Goal: Task Accomplishment & Management: Use online tool/utility

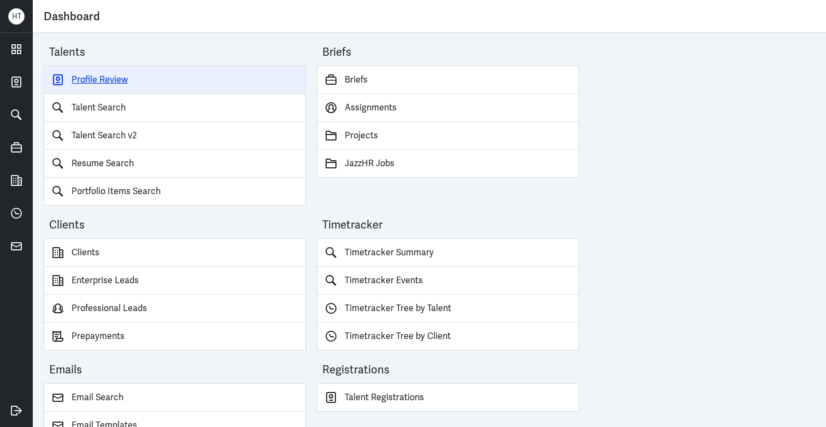
click at [165, 89] on link "Profile Review" at bounding box center [175, 80] width 262 height 28
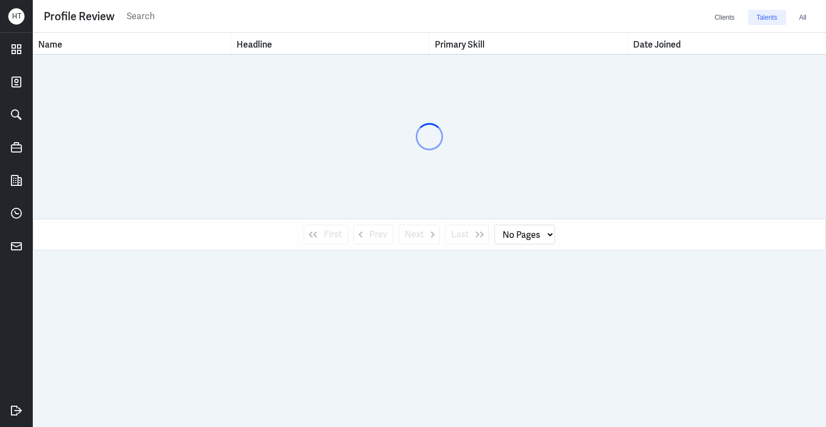
select select "1"
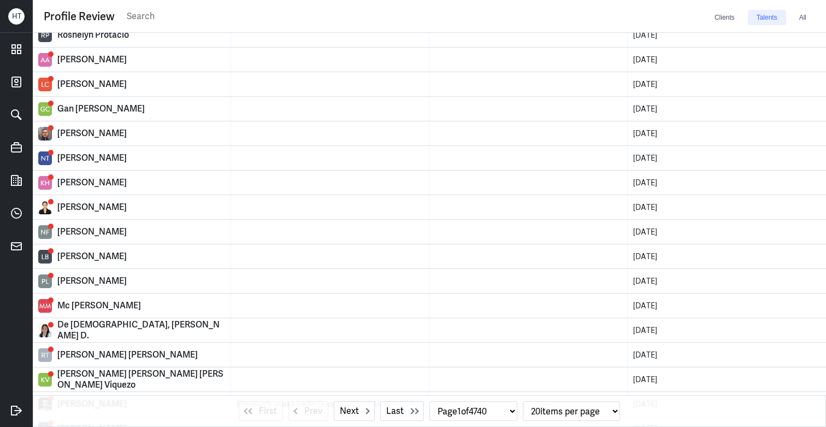
scroll to position [151, 0]
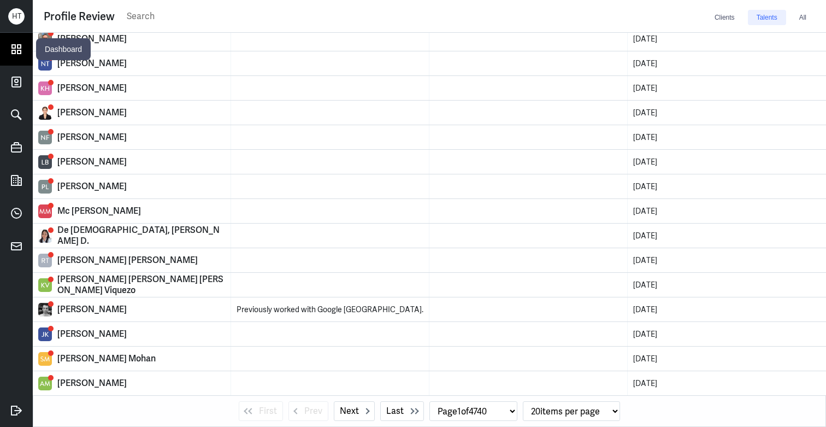
click at [12, 45] on icon at bounding box center [16, 49] width 9 height 9
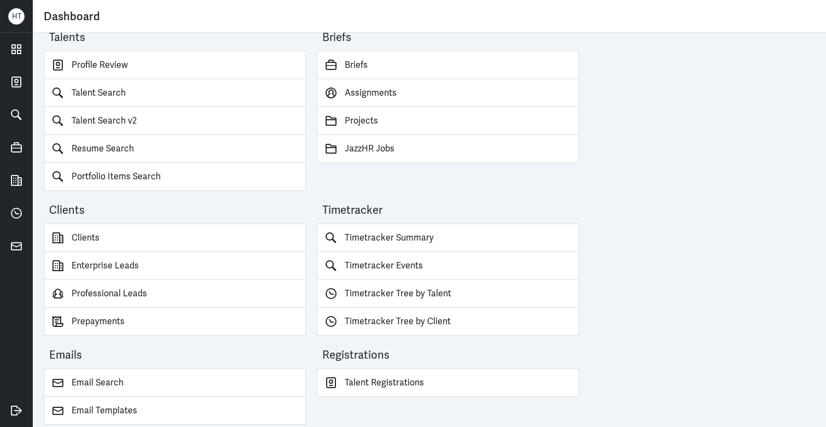
scroll to position [15, 0]
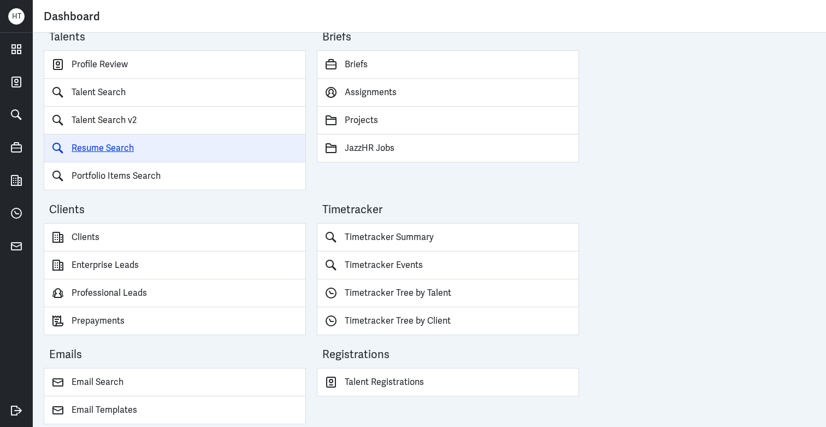
click at [187, 153] on link "Resume Search" at bounding box center [175, 148] width 262 height 28
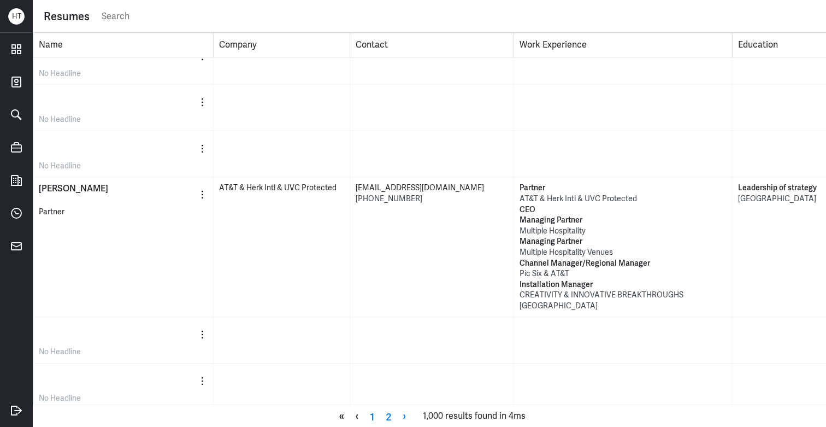
scroll to position [282, 0]
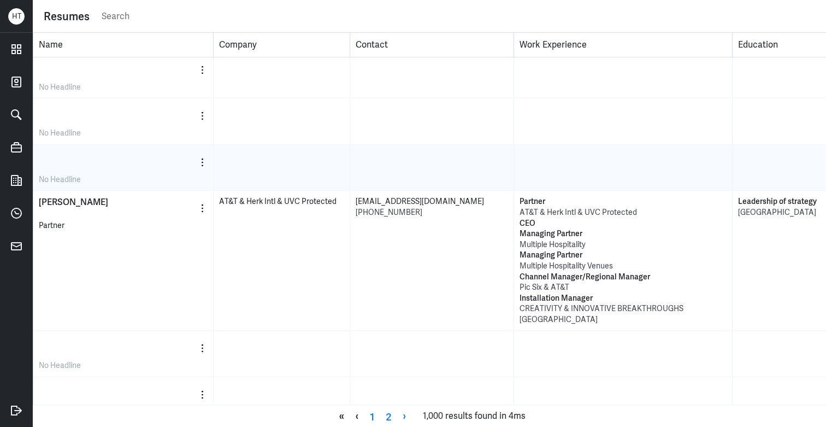
click at [90, 168] on div at bounding box center [123, 162] width 169 height 24
click at [72, 181] on span "No Headline" at bounding box center [60, 179] width 42 height 10
click at [208, 167] on div "No Headline" at bounding box center [123, 168] width 180 height 46
click at [204, 166] on icon "button" at bounding box center [202, 162] width 5 height 10
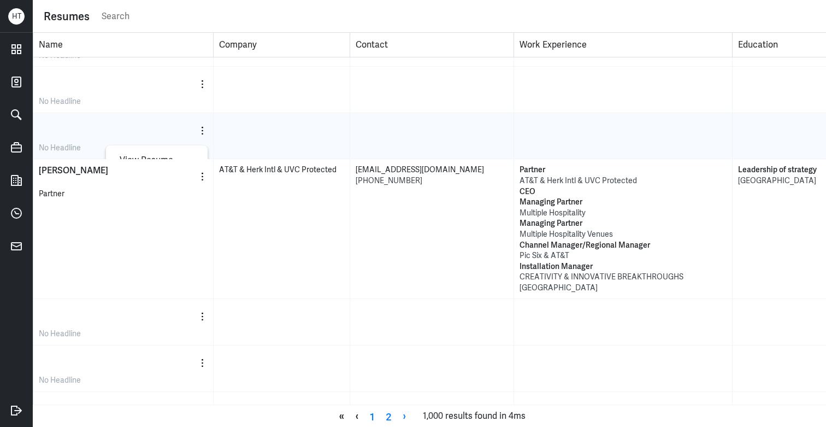
scroll to position [333, 0]
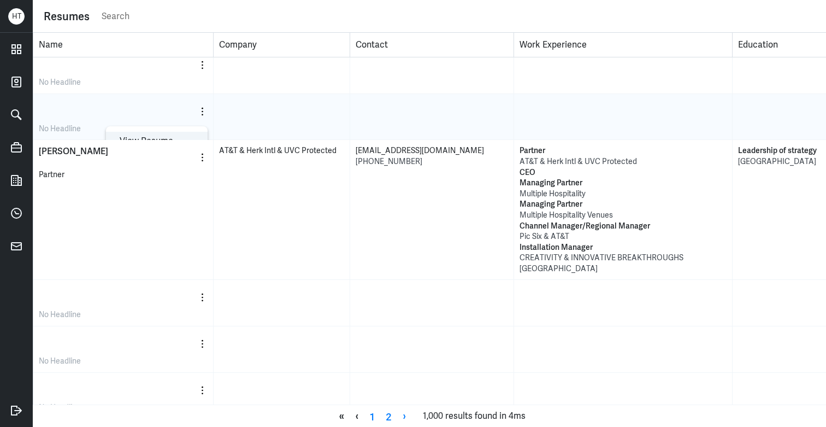
click at [170, 134] on div "View Resume" at bounding box center [157, 141] width 102 height 19
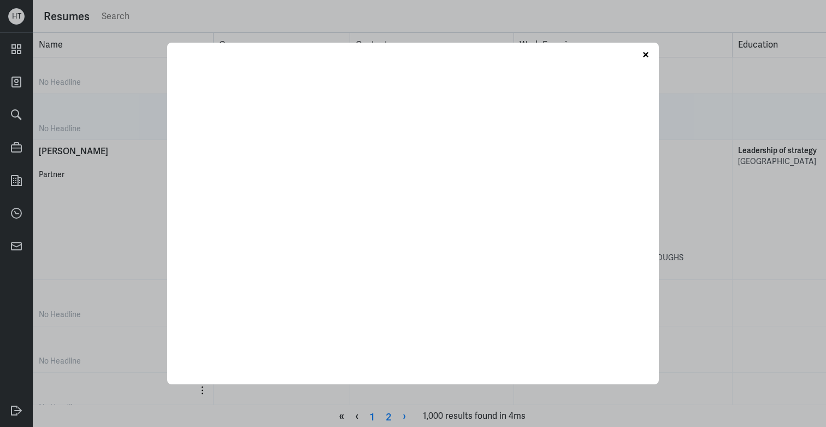
click at [643, 45] on div "Close" at bounding box center [413, 289] width 492 height 492
click at [643, 49] on icon at bounding box center [645, 54] width 11 height 11
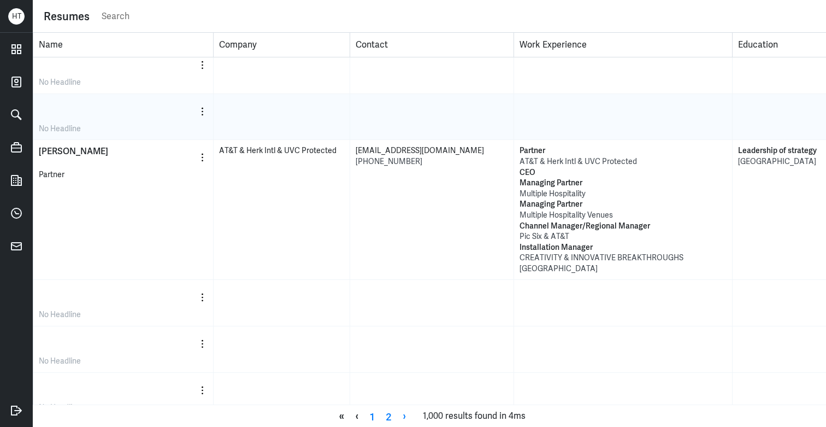
click at [40, 133] on p "No Headline" at bounding box center [123, 128] width 169 height 11
click at [60, 158] on p "[PERSON_NAME]" at bounding box center [73, 157] width 69 height 24
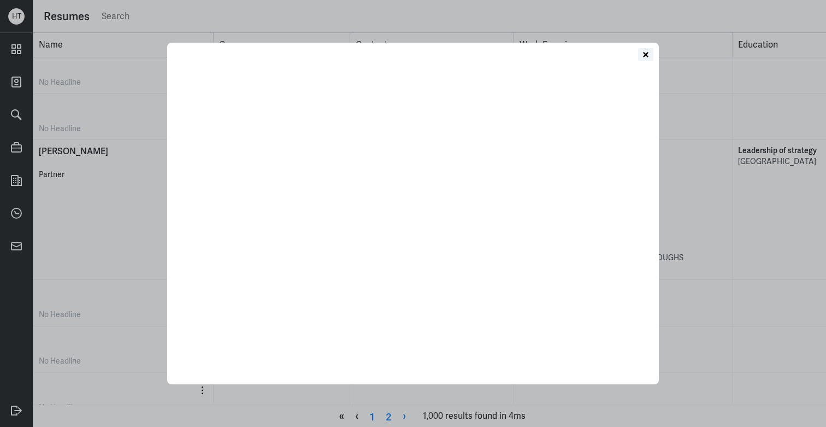
click at [642, 55] on icon at bounding box center [645, 54] width 11 height 11
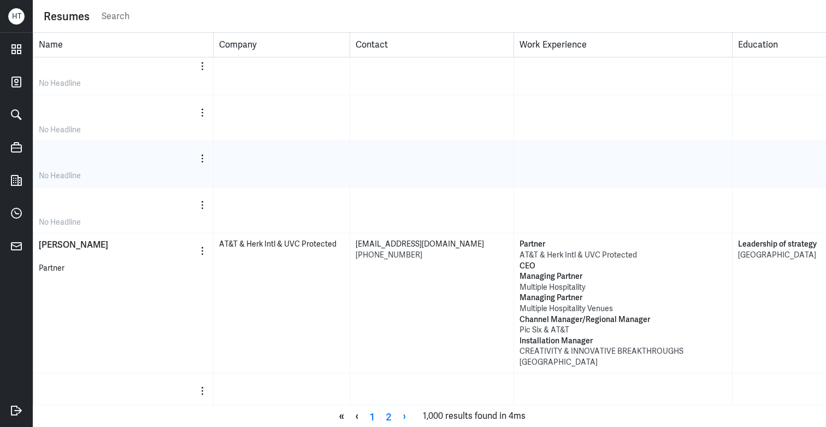
scroll to position [0, 0]
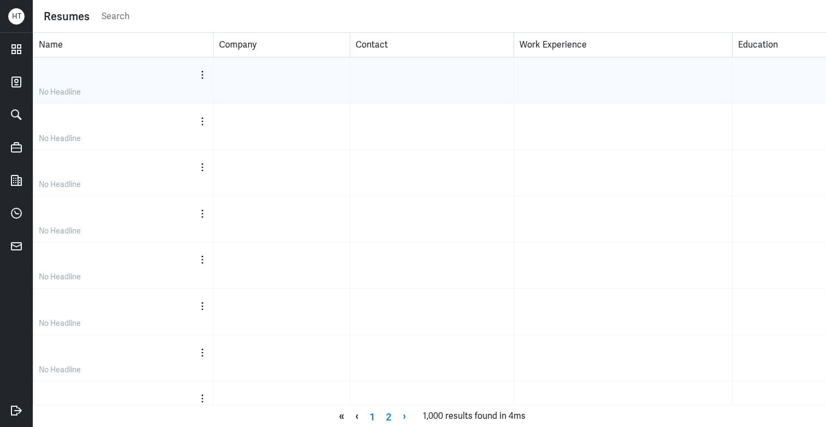
click at [79, 63] on div at bounding box center [123, 75] width 169 height 24
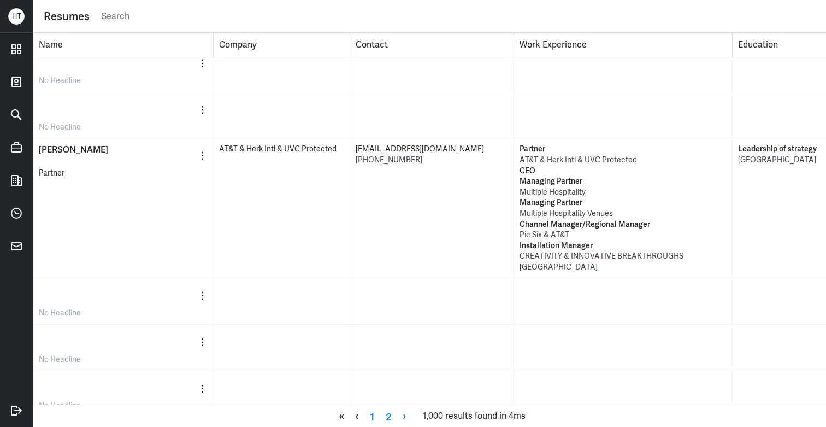
scroll to position [671, 0]
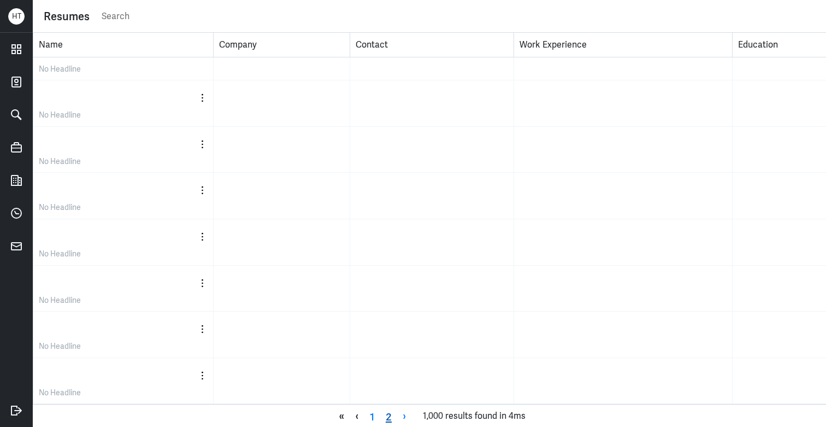
click at [389, 419] on link "2" at bounding box center [388, 415] width 17 height 16
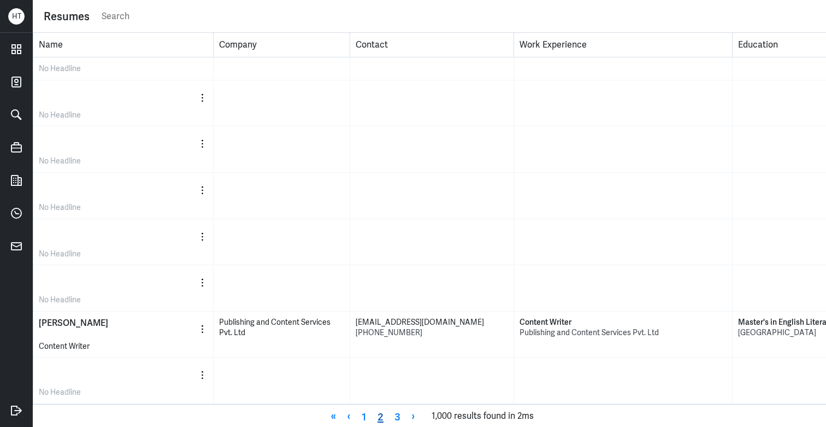
click at [385, 415] on link "2" at bounding box center [380, 415] width 17 height 16
click at [401, 415] on link "3" at bounding box center [397, 415] width 17 height 16
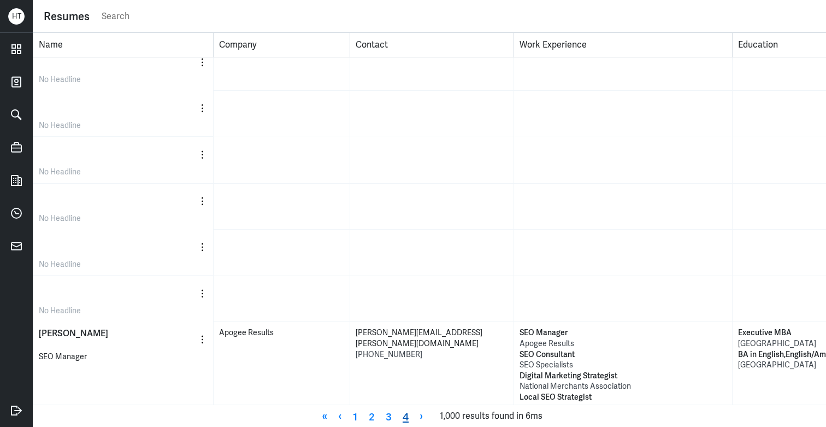
click at [406, 416] on link "4" at bounding box center [405, 415] width 17 height 16
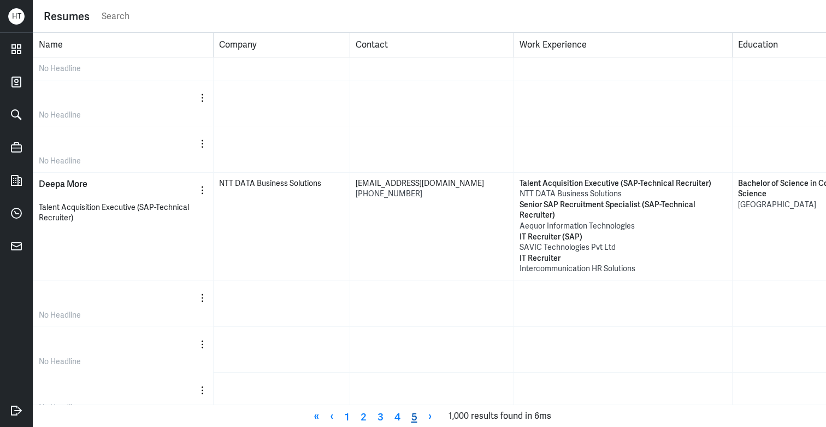
click at [418, 417] on link "5" at bounding box center [414, 415] width 17 height 16
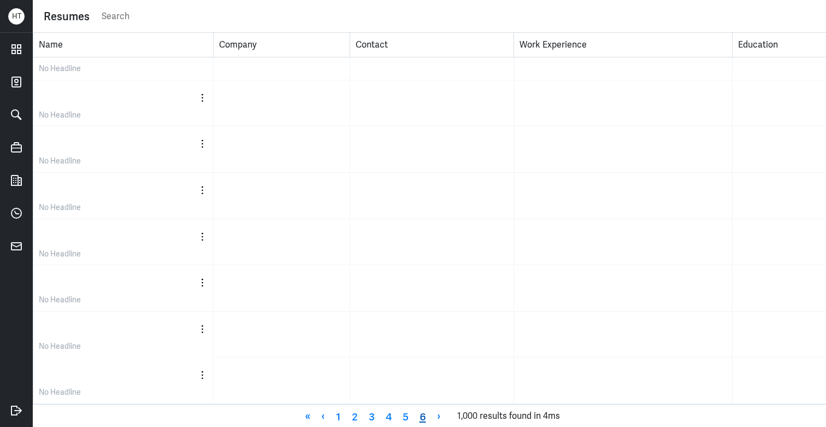
click at [429, 417] on link "6" at bounding box center [422, 415] width 17 height 16
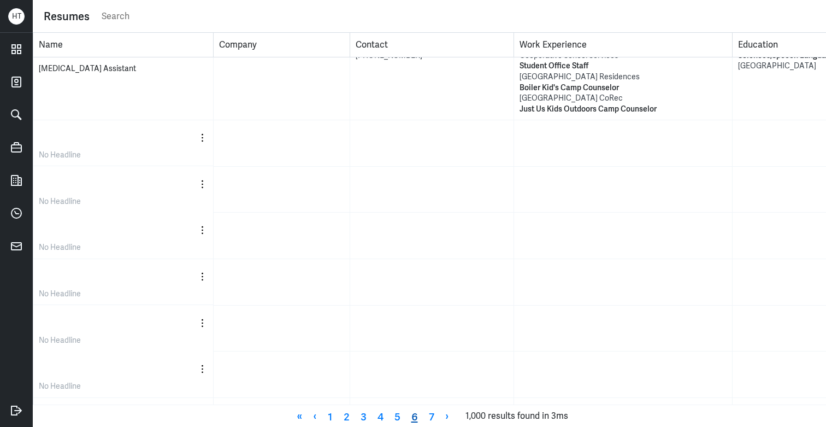
click at [429, 417] on link "7" at bounding box center [431, 415] width 16 height 16
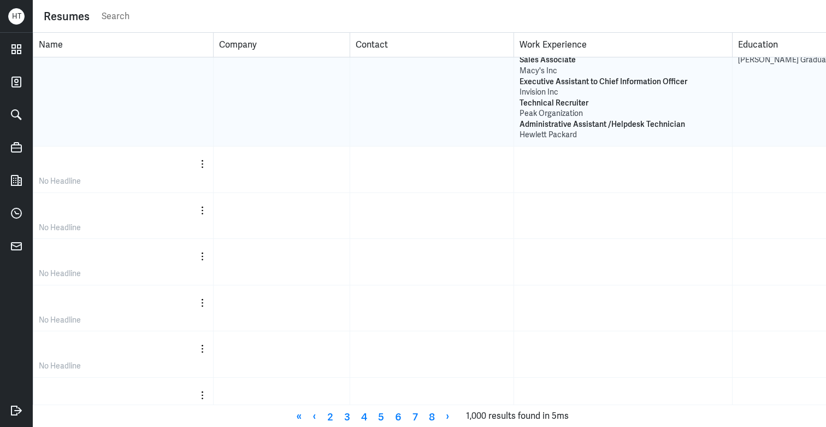
scroll to position [458, 0]
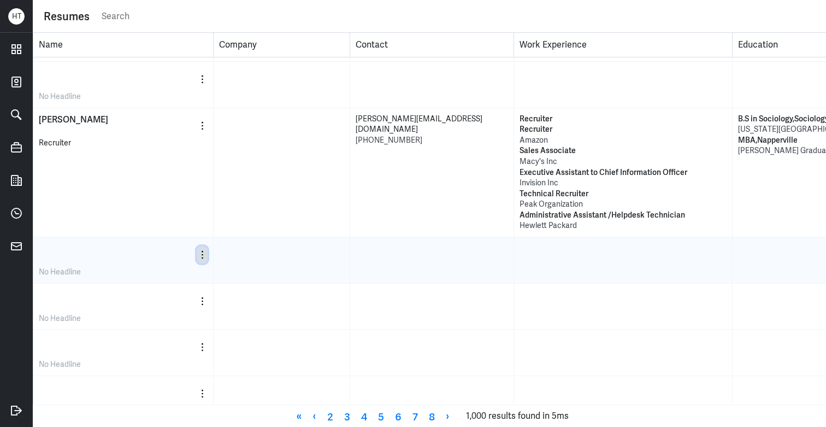
click at [200, 256] on icon "button" at bounding box center [202, 255] width 5 height 10
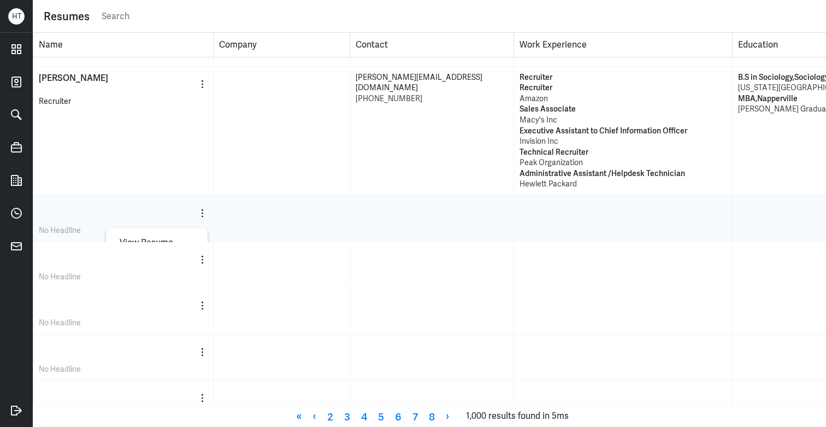
scroll to position [515, 0]
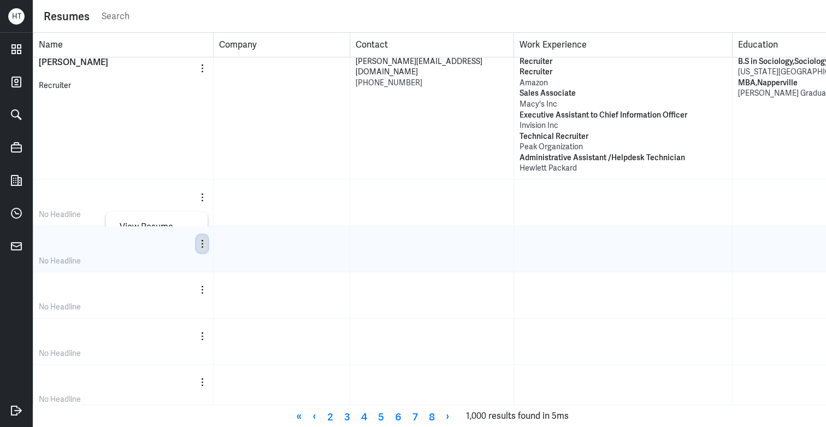
click at [204, 245] on icon "button" at bounding box center [202, 244] width 5 height 10
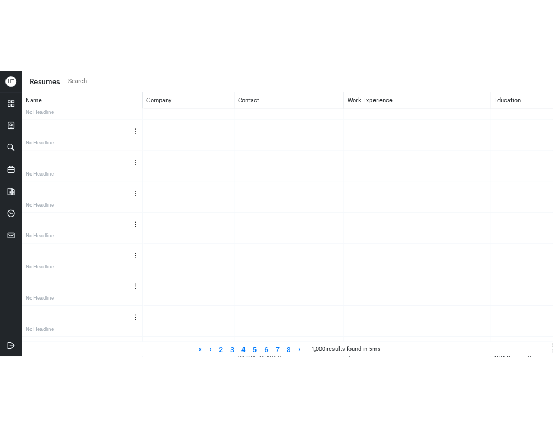
scroll to position [0, 0]
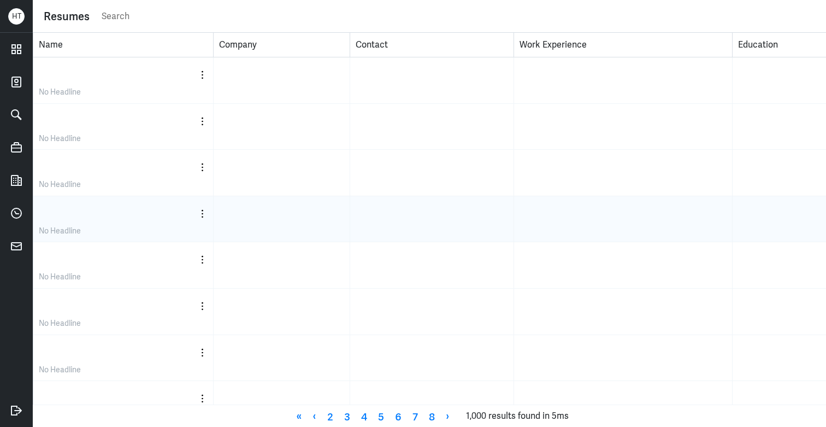
click at [251, 236] on div at bounding box center [281, 219] width 137 height 46
click at [193, 77] on div at bounding box center [123, 75] width 169 height 24
click at [193, 76] on div at bounding box center [123, 75] width 169 height 24
click at [194, 75] on div at bounding box center [123, 75] width 169 height 24
click at [196, 75] on div at bounding box center [123, 75] width 169 height 24
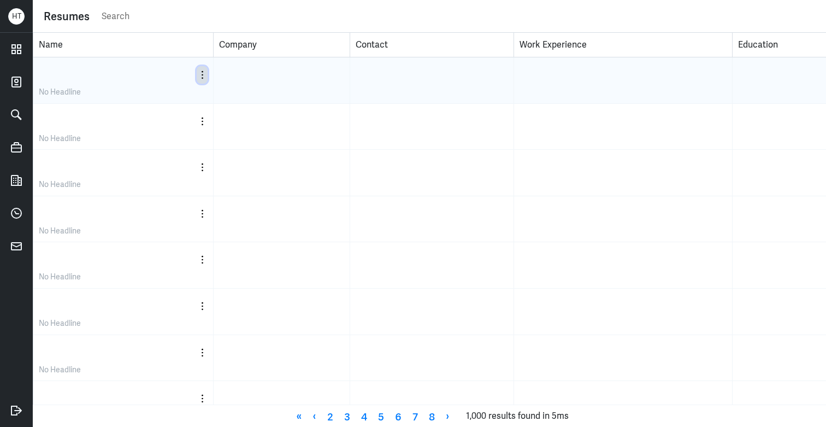
click at [202, 71] on circle "button" at bounding box center [203, 72] width 2 height 2
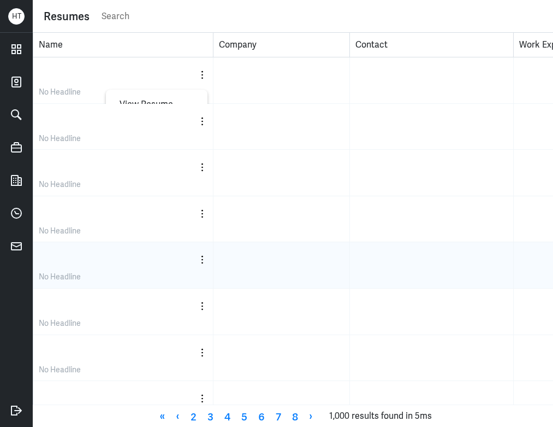
click at [443, 247] on div at bounding box center [432, 265] width 164 height 46
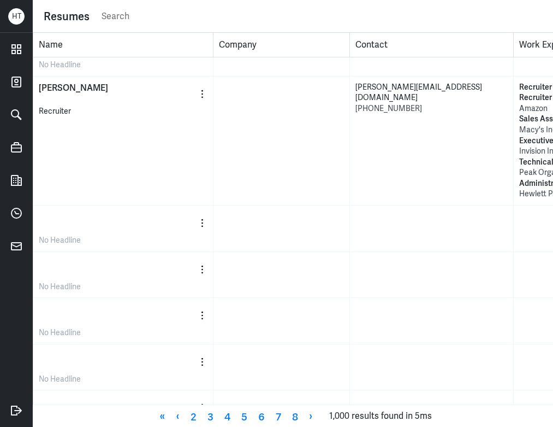
scroll to position [328, 0]
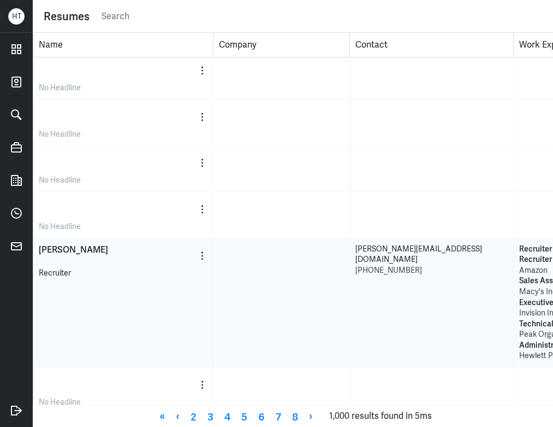
click at [109, 241] on div "[PERSON_NAME] Recruiter" at bounding box center [123, 302] width 180 height 129
click at [96, 244] on span "[PERSON_NAME]" at bounding box center [73, 249] width 69 height 11
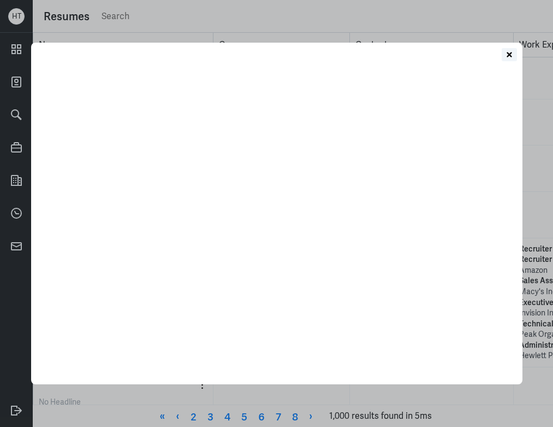
click at [510, 51] on icon at bounding box center [509, 54] width 11 height 11
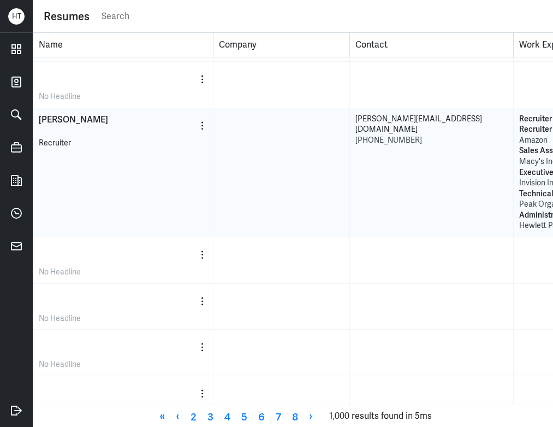
scroll to position [661, 0]
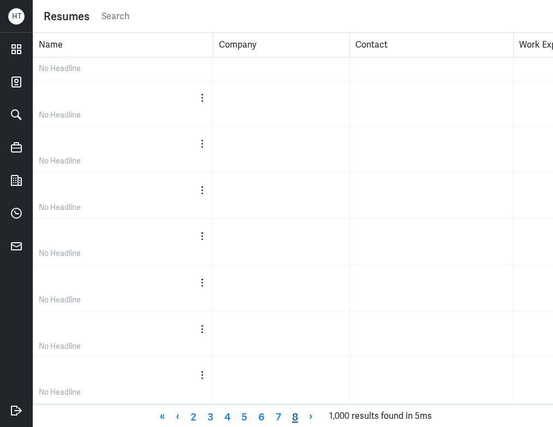
click at [302, 414] on link "8" at bounding box center [295, 415] width 17 height 16
click at [298, 415] on link "9" at bounding box center [295, 415] width 17 height 16
click at [313, 421] on link "›" at bounding box center [314, 415] width 15 height 16
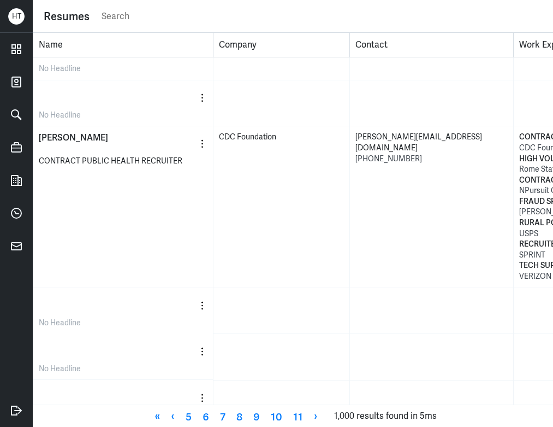
click at [313, 421] on link "›" at bounding box center [316, 415] width 15 height 16
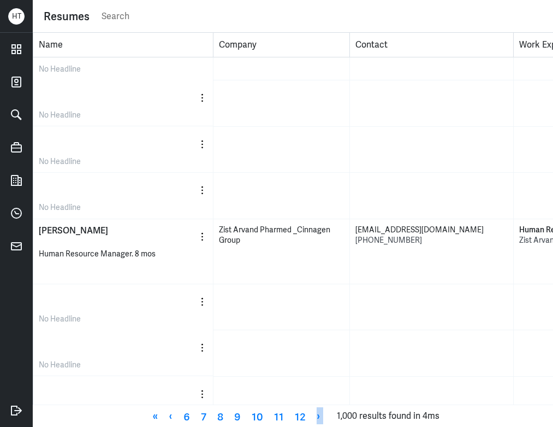
click at [313, 421] on link "›" at bounding box center [318, 415] width 15 height 16
click at [313, 421] on span "›" at bounding box center [318, 415] width 15 height 16
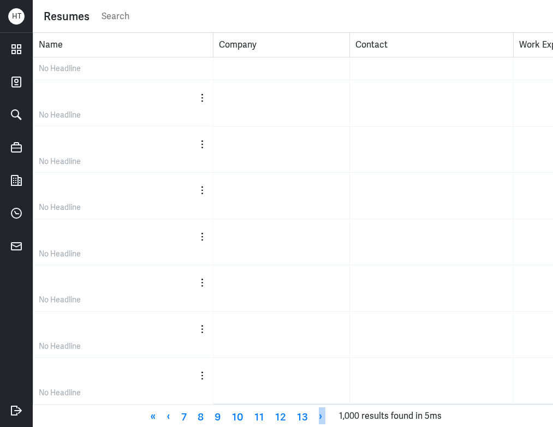
click at [313, 421] on link "›" at bounding box center [320, 415] width 15 height 16
click at [313, 421] on link "14" at bounding box center [305, 415] width 22 height 16
click at [322, 421] on link "›" at bounding box center [326, 415] width 15 height 16
click at [327, 421] on span "›" at bounding box center [328, 415] width 15 height 16
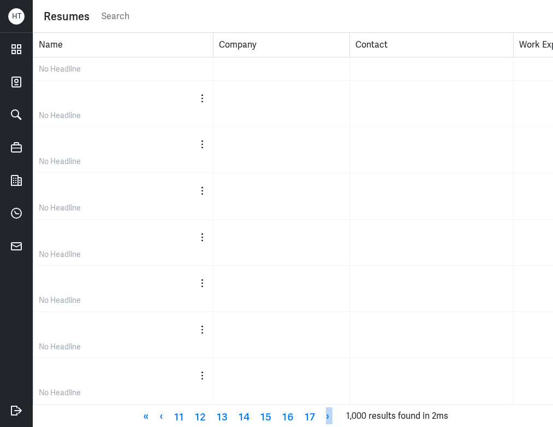
click at [327, 421] on link "›" at bounding box center [328, 415] width 15 height 16
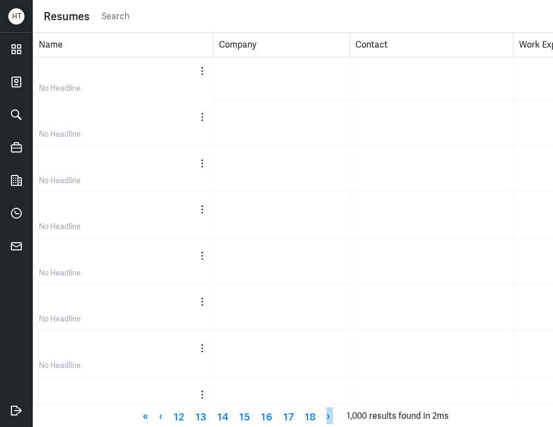
click at [327, 421] on link "›" at bounding box center [328, 415] width 15 height 16
click at [327, 421] on span "›" at bounding box center [328, 415] width 15 height 16
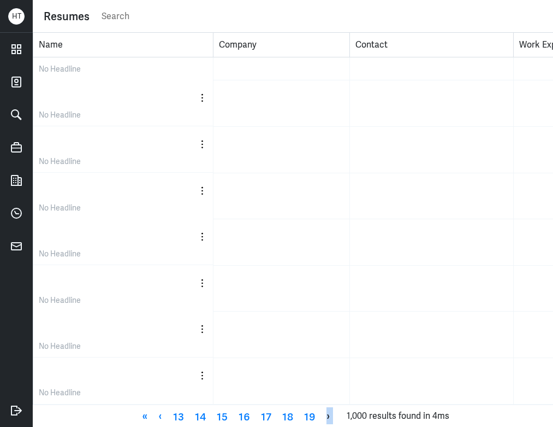
click at [327, 421] on span "›" at bounding box center [328, 415] width 15 height 16
click at [327, 421] on link "›" at bounding box center [329, 415] width 15 height 16
click at [327, 421] on span "›" at bounding box center [329, 415] width 15 height 16
click at [327, 421] on link "›" at bounding box center [330, 415] width 15 height 16
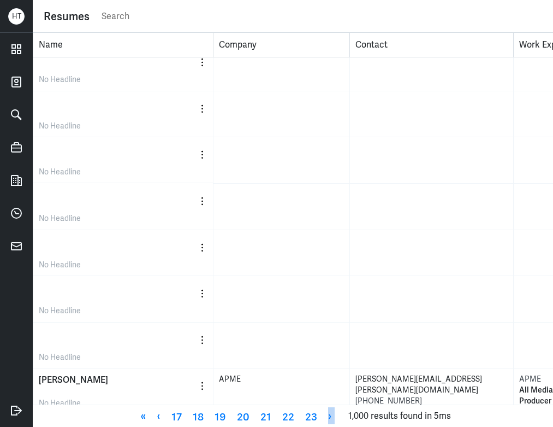
click at [327, 421] on link "›" at bounding box center [330, 415] width 15 height 16
click at [327, 421] on span "›" at bounding box center [330, 415] width 15 height 16
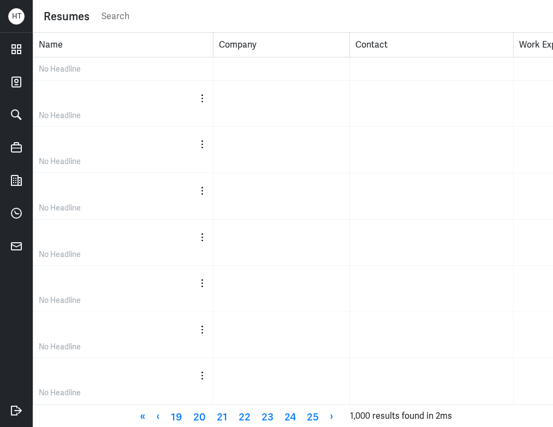
click at [327, 421] on link "›" at bounding box center [331, 415] width 15 height 16
click at [327, 421] on span "›" at bounding box center [331, 415] width 15 height 16
click at [327, 421] on span "›" at bounding box center [332, 415] width 15 height 16
click at [327, 421] on link "›" at bounding box center [331, 415] width 15 height 16
click at [327, 421] on span "›" at bounding box center [331, 415] width 15 height 16
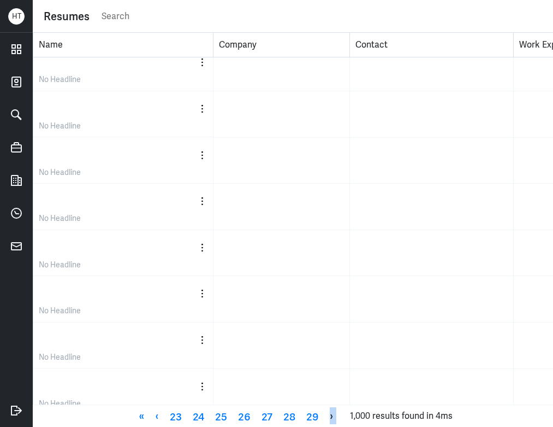
click at [327, 421] on span "›" at bounding box center [331, 415] width 15 height 16
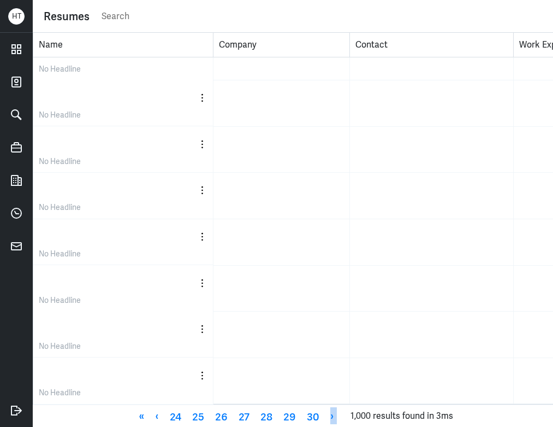
click at [327, 421] on link "›" at bounding box center [332, 415] width 15 height 16
click at [204, 231] on button "button" at bounding box center [202, 236] width 11 height 17
click at [191, 259] on div "View Resume" at bounding box center [157, 266] width 102 height 19
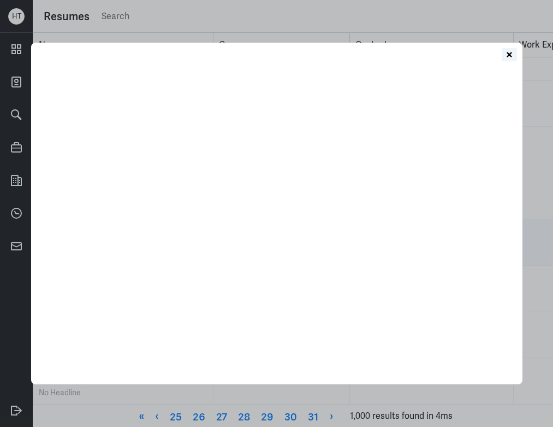
click at [510, 61] on button at bounding box center [509, 54] width 15 height 13
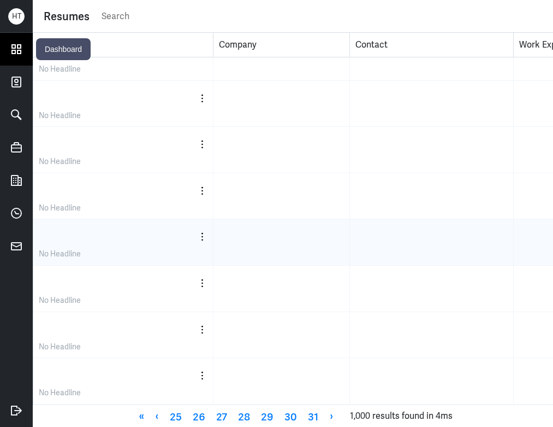
click at [8, 47] on icon at bounding box center [16, 49] width 16 height 16
